Goal: Communication & Community: Answer question/provide support

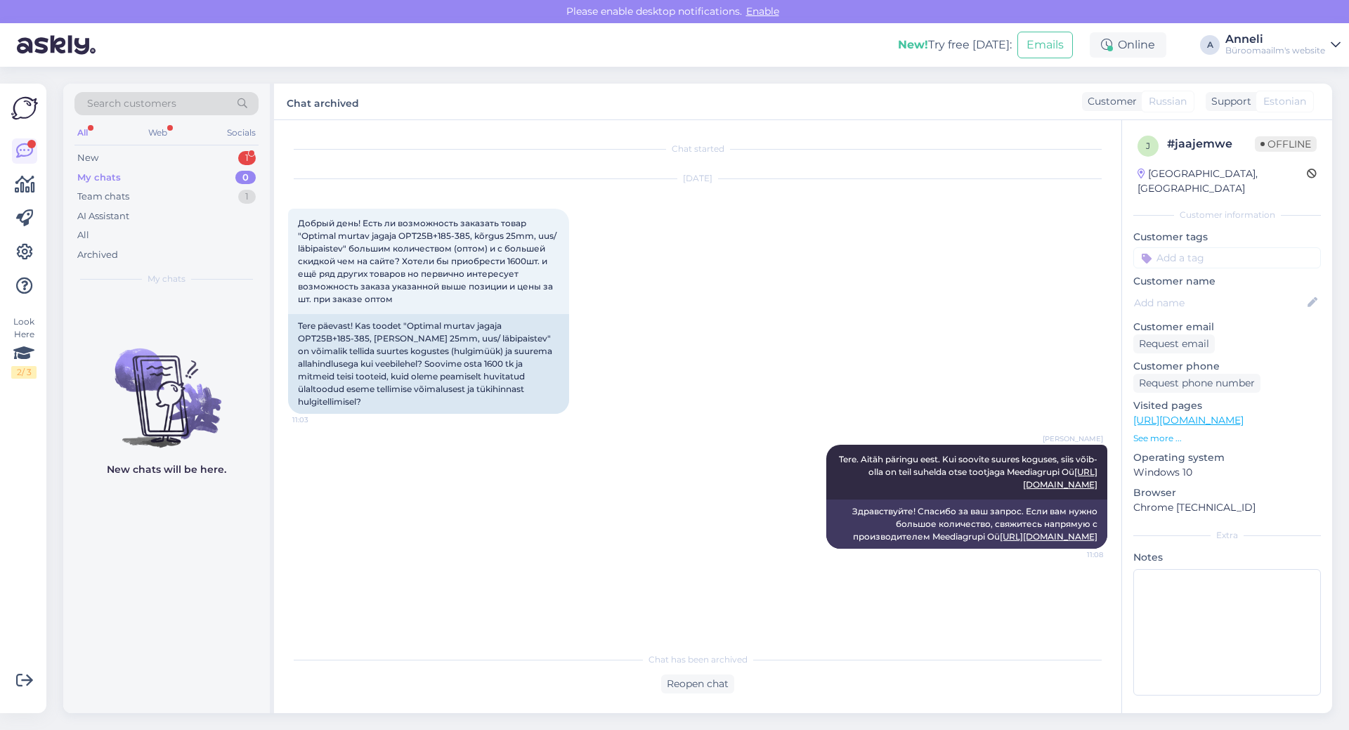
click at [238, 146] on div "Search customers All Web Socials New 1 My chats 0 Team chats 1 AI Assistant All…" at bounding box center [166, 189] width 207 height 210
click at [235, 152] on div "New 1" at bounding box center [166, 158] width 184 height 20
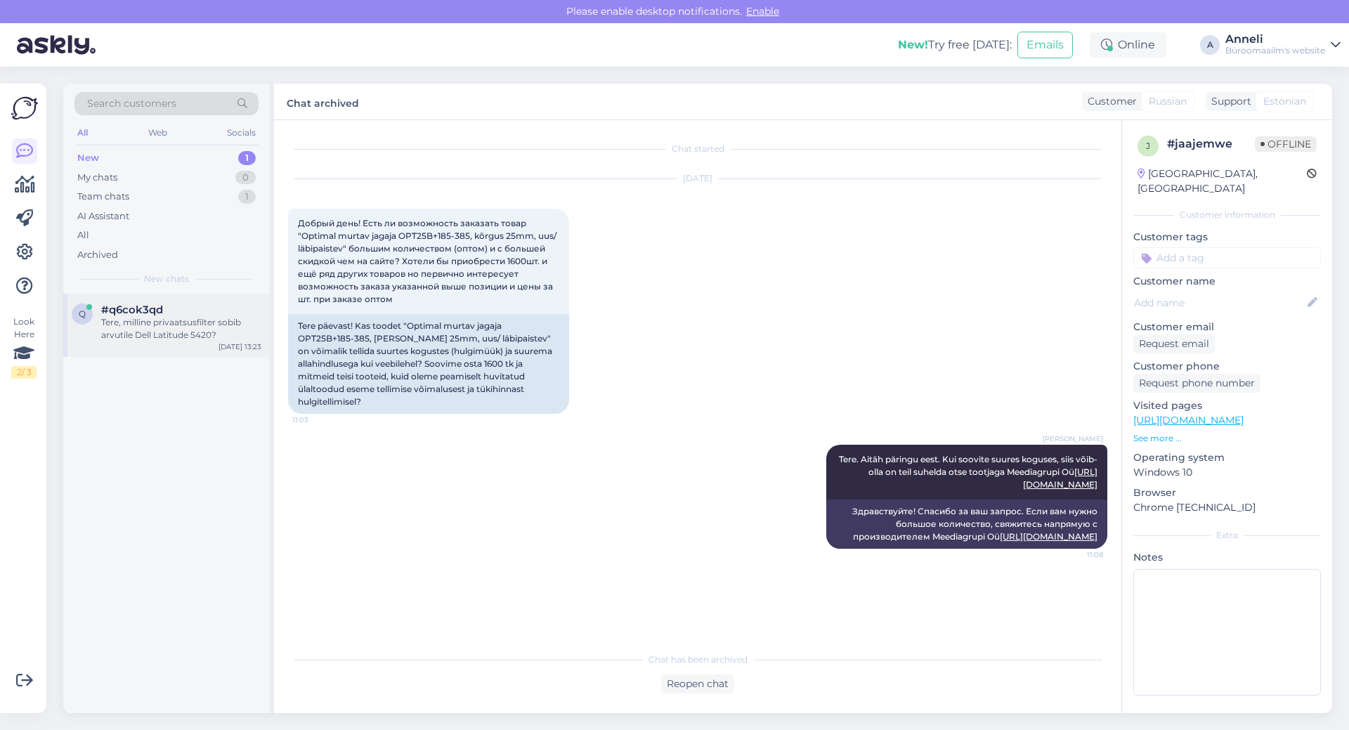
click at [141, 319] on div "Tere, milline privaatsusfilter sobib arvutile Dell Latitude 5420?" at bounding box center [181, 328] width 160 height 25
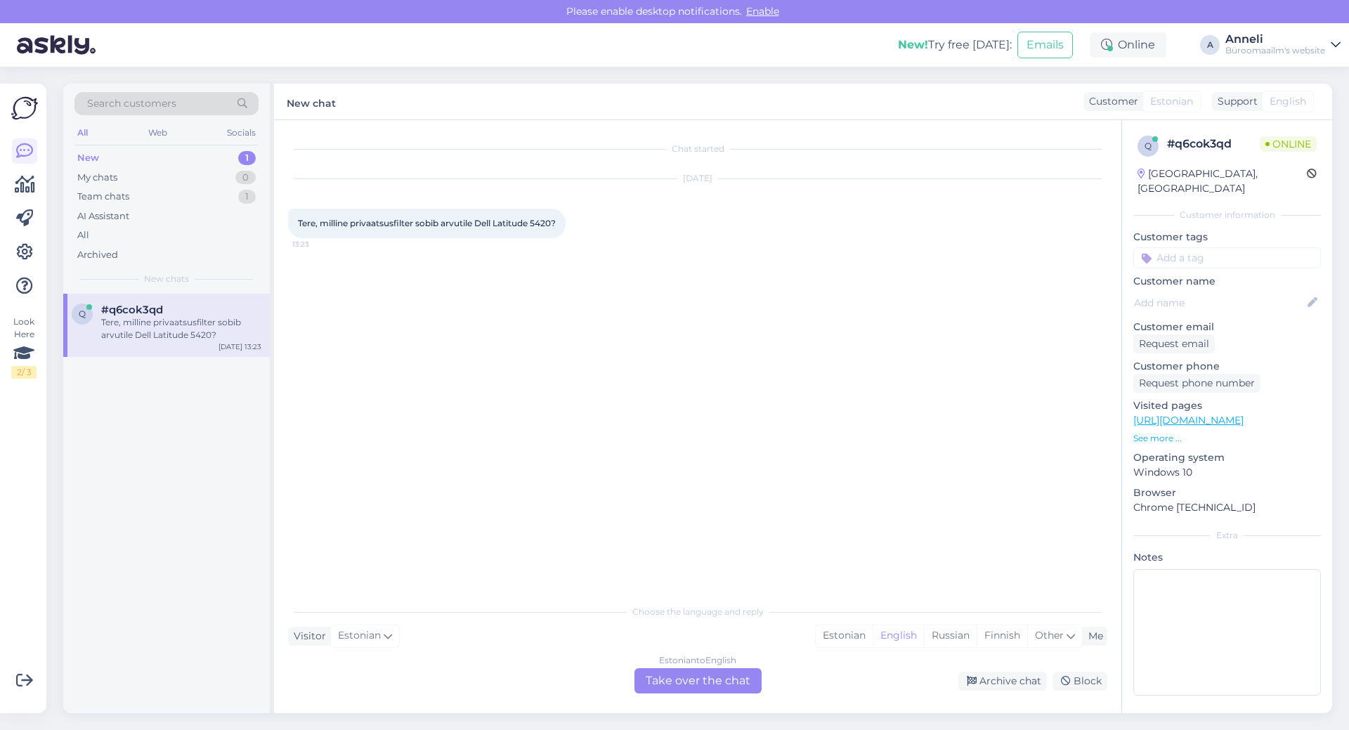
click at [474, 281] on div "Chat started [DATE] Tere, milline privaatsusfilter sobib arvutile Dell Latitude…" at bounding box center [704, 359] width 832 height 450
click at [895, 254] on div "[DATE] Tere, milline privaatsusfilter sobib arvutile Dell Latitude 5420? 13:23" at bounding box center [697, 209] width 819 height 90
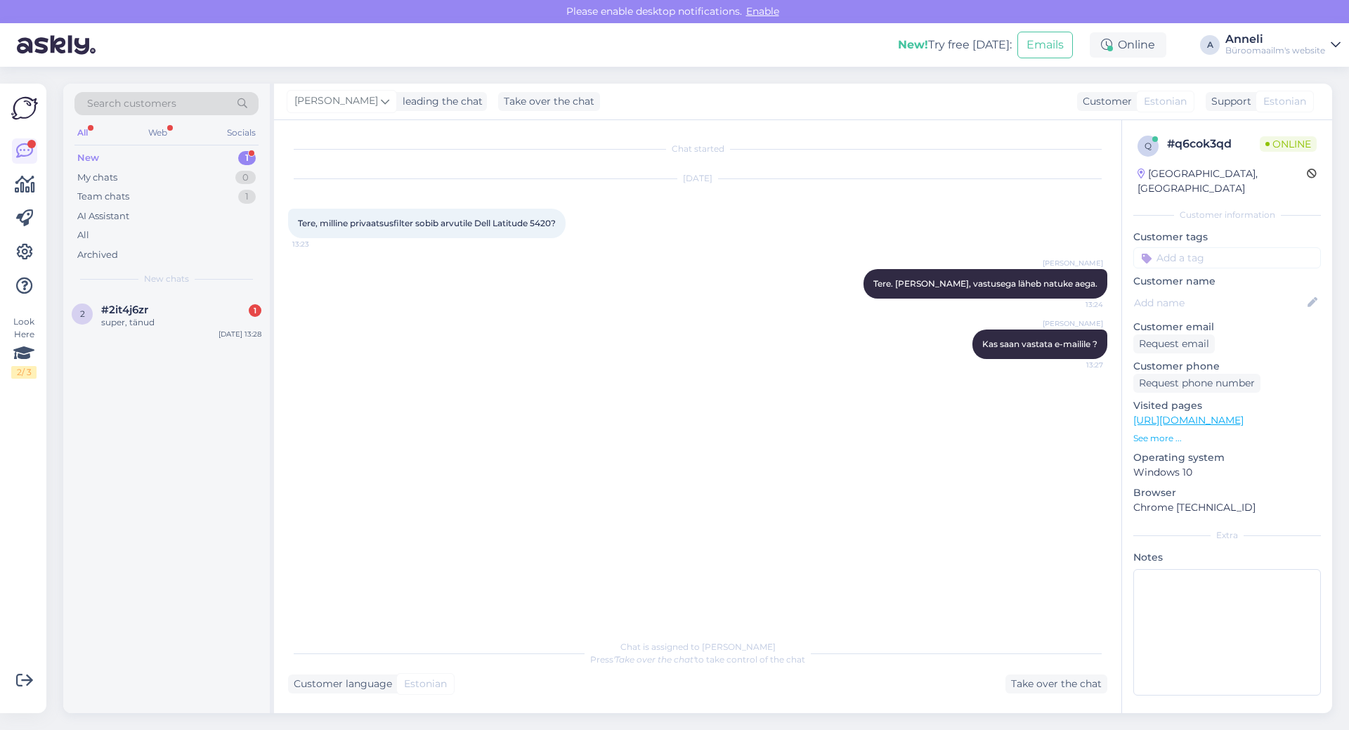
click at [620, 441] on div "Chat started [DATE] Tere, milline privaatsusfilter sobib arvutile Dell Latitude…" at bounding box center [704, 376] width 832 height 485
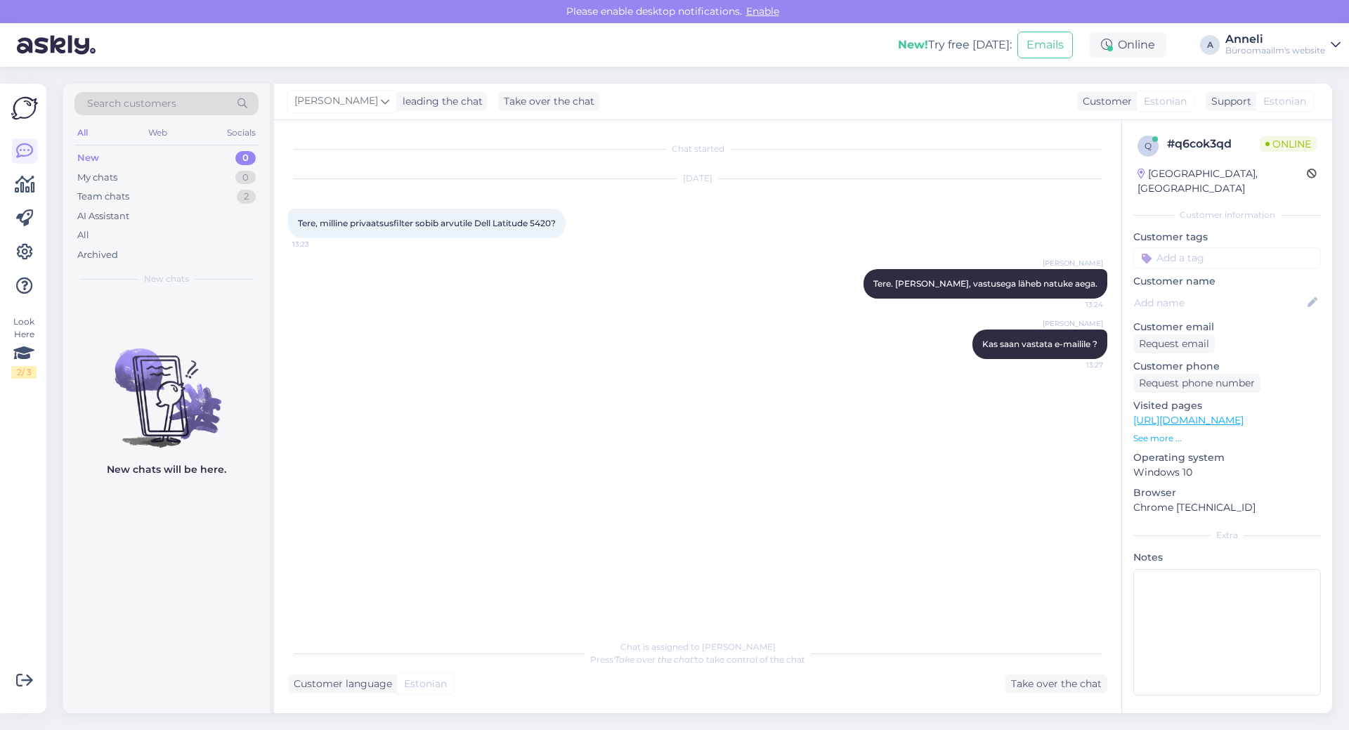
click at [768, 455] on div "Chat started [DATE] Tere, milline privaatsusfilter sobib arvutile Dell Latitude…" at bounding box center [704, 376] width 832 height 485
click at [719, 197] on div "[DATE] Tere, milline privaatsusfilter sobib arvutile Dell Latitude 5420? 13:23" at bounding box center [697, 209] width 819 height 90
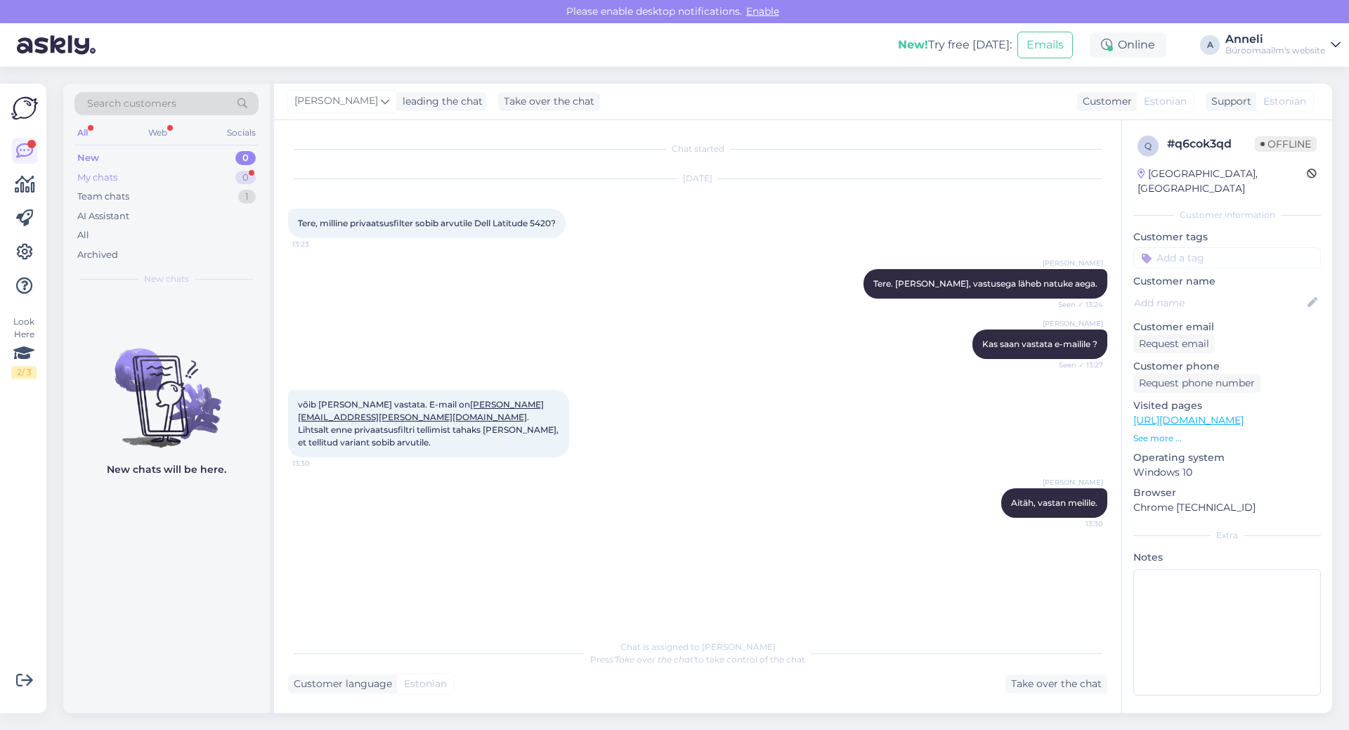
click at [175, 168] on div "My chats 0" at bounding box center [166, 178] width 184 height 20
click at [396, 174] on div "[DATE]" at bounding box center [697, 178] width 819 height 13
click at [151, 155] on div "New 1" at bounding box center [166, 158] width 184 height 20
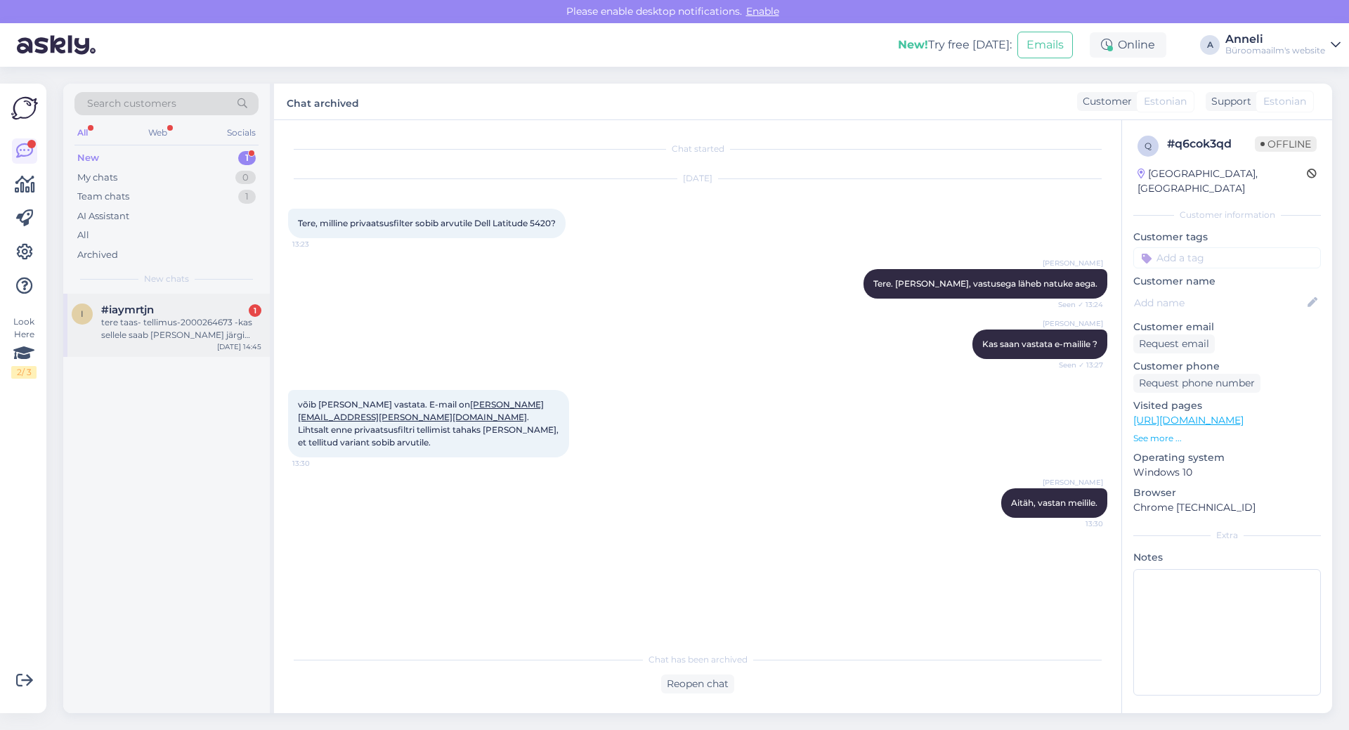
click at [150, 315] on span "#iaymrtjn" at bounding box center [127, 309] width 53 height 13
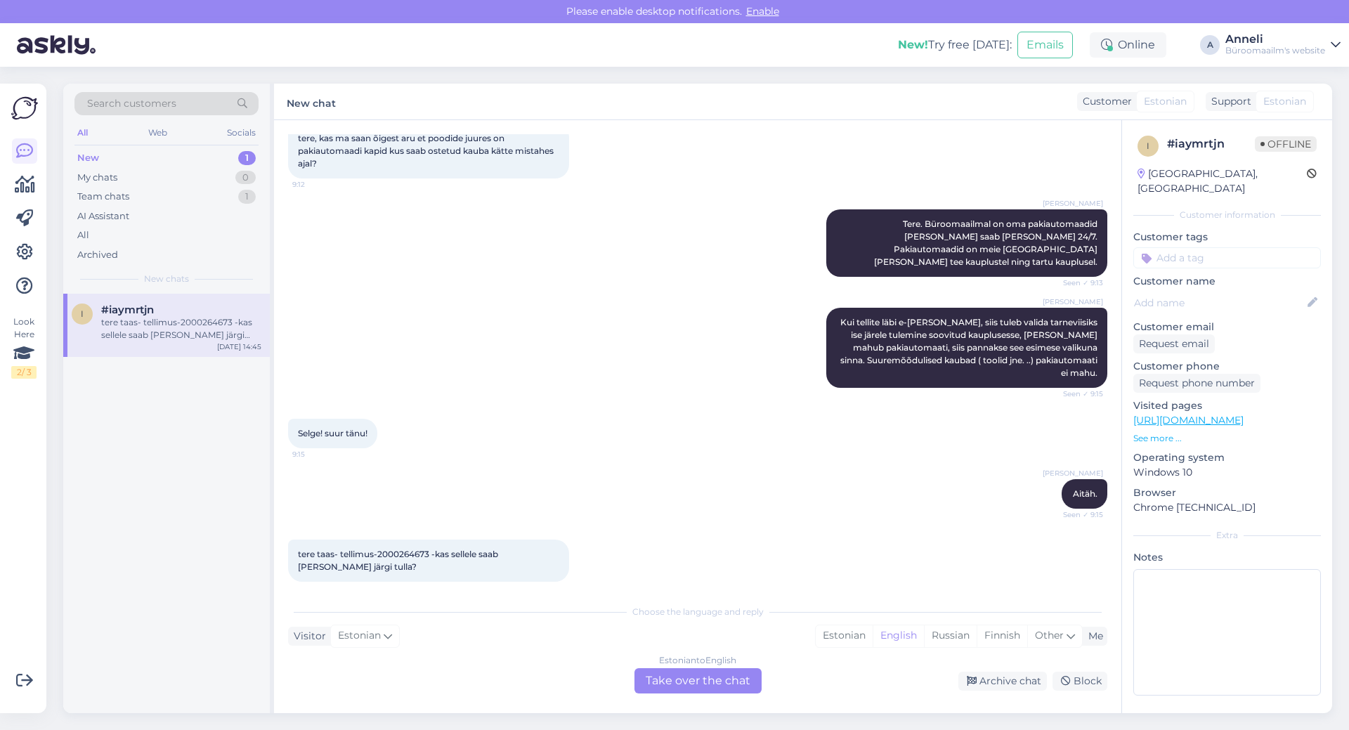
click at [703, 312] on div "[PERSON_NAME] Kui tellite läbi e-[PERSON_NAME], siis tuleb valida tarneviisiks …" at bounding box center [697, 347] width 819 height 111
drag, startPoint x: 427, startPoint y: 539, endPoint x: 381, endPoint y: 540, distance: 46.4
click at [379, 549] on span "tere taas- tellimus-2000264673 -kas sellele saab [PERSON_NAME] järgi tulla?" at bounding box center [399, 560] width 202 height 23
copy span "2000264673"
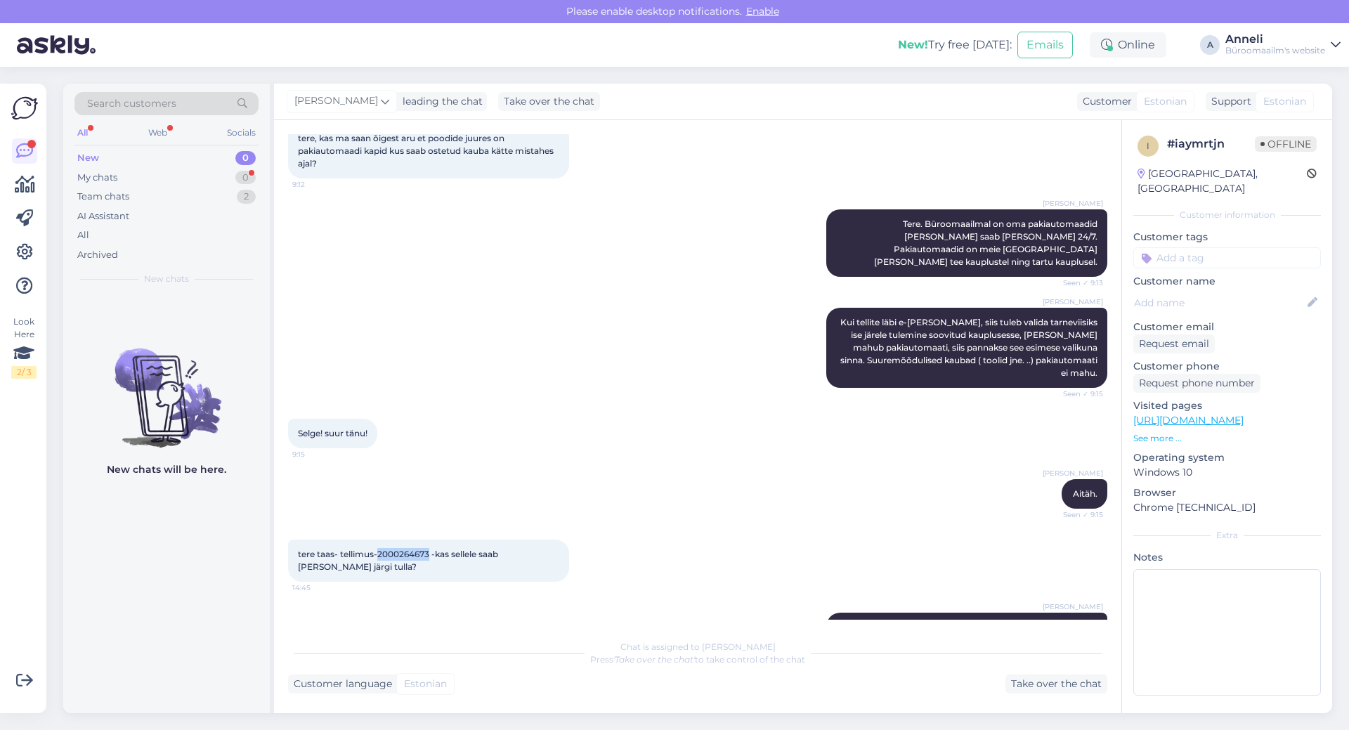
scroll to position [244, 0]
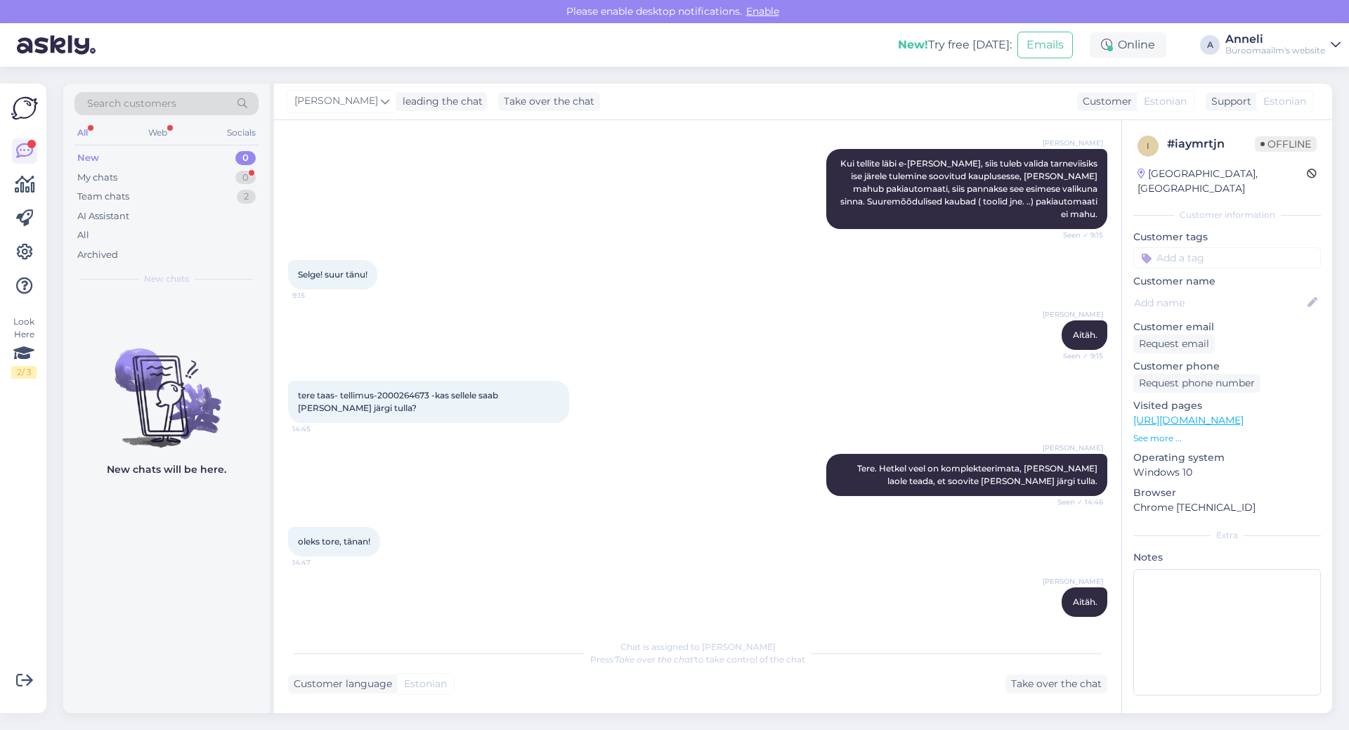
click at [656, 453] on div "[PERSON_NAME] Tere. Hetkel veel on komplekteerimata, [PERSON_NAME] laole teada,…" at bounding box center [697, 474] width 819 height 73
click at [618, 476] on div "[PERSON_NAME] Tere. Hetkel veel on komplekteerimata, [PERSON_NAME] laole teada,…" at bounding box center [697, 474] width 819 height 73
click at [637, 533] on div "oleks tore, tänan! 14:47" at bounding box center [697, 541] width 819 height 60
drag, startPoint x: 225, startPoint y: 177, endPoint x: 229, endPoint y: 170, distance: 8.2
click at [225, 177] on div "My chats 0" at bounding box center [166, 178] width 184 height 20
